Goal: Navigation & Orientation: Find specific page/section

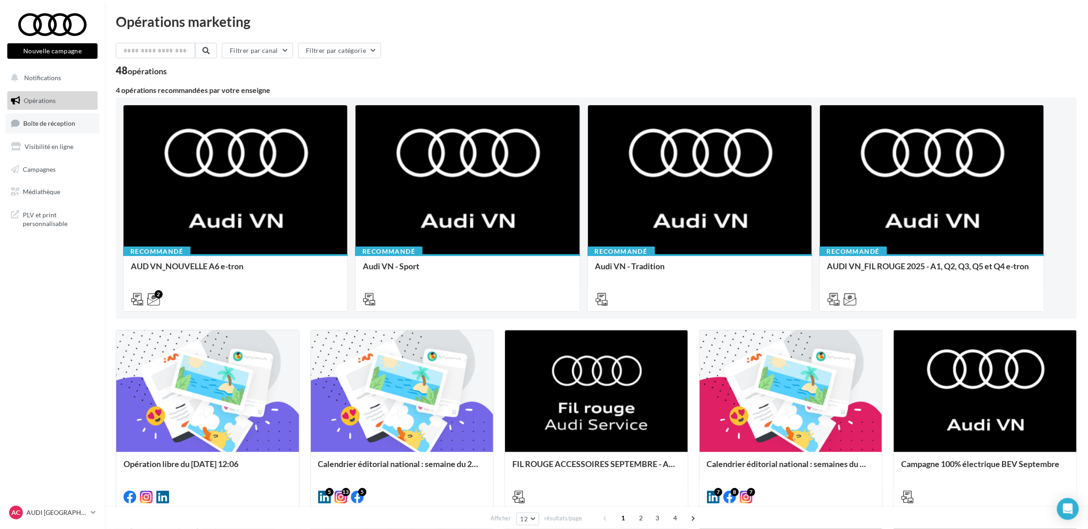
click at [58, 117] on link "Boîte de réception" at bounding box center [52, 124] width 94 height 20
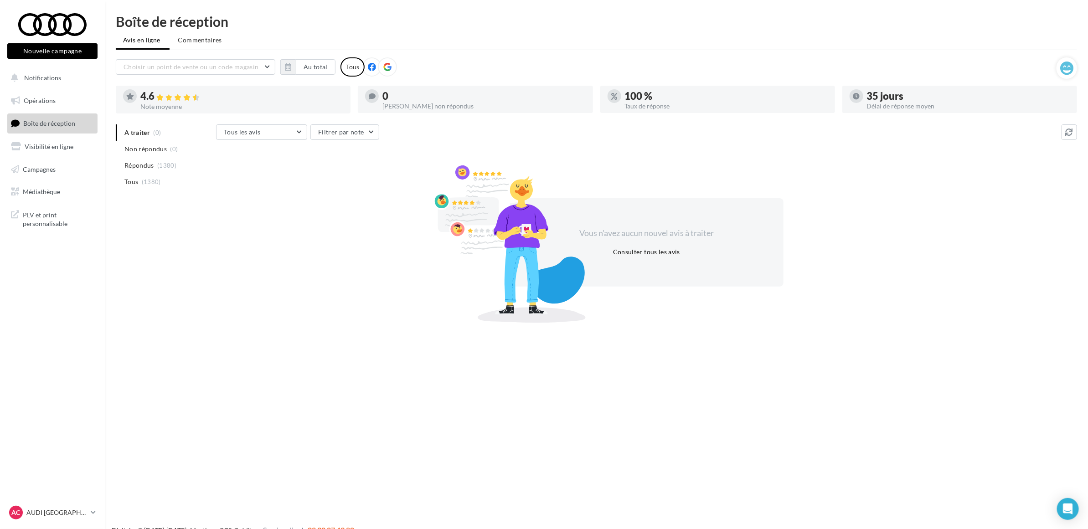
click at [130, 348] on div "Nouvelle campagne Nouvelle campagne Notifications Opérations Boîte de réception…" at bounding box center [544, 279] width 1088 height 529
click at [72, 370] on nav "Nouvelle campagne Nouvelle campagne Notifications Opérations Boîte de réception…" at bounding box center [52, 264] width 105 height 529
click at [67, 507] on div "AC AUDI CLERMONT FERRAND audi-cler-cha" at bounding box center [48, 513] width 78 height 14
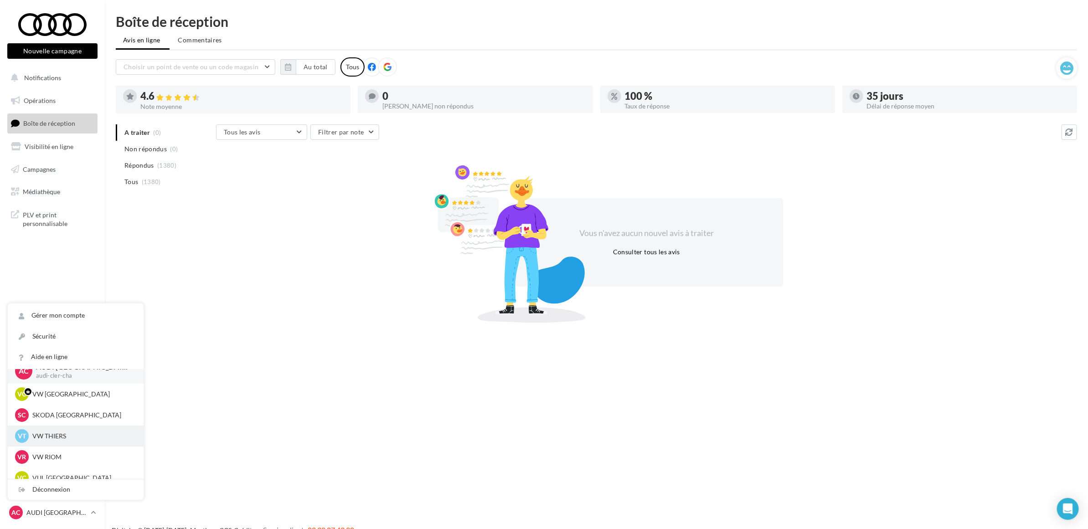
scroll to position [21, 0]
click at [56, 445] on p "VW RIOM" at bounding box center [82, 447] width 100 height 9
